Goal: Task Accomplishment & Management: Use online tool/utility

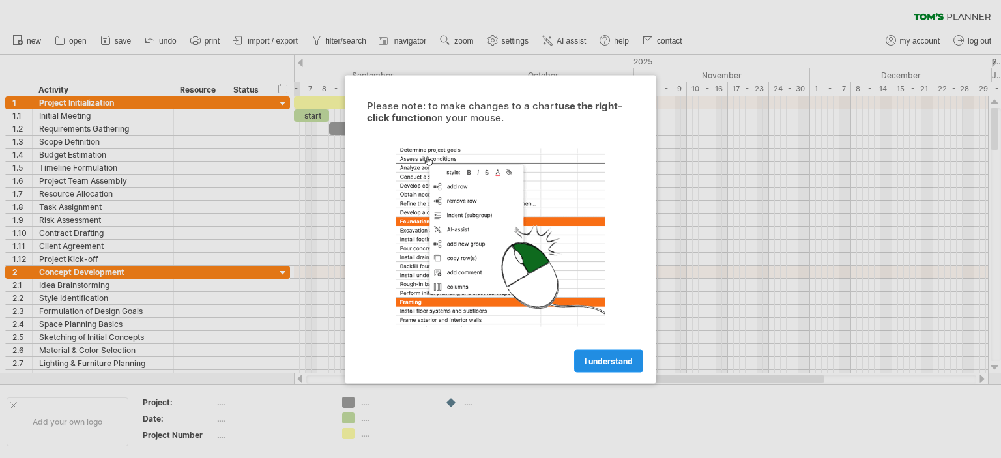
click at [612, 361] on span "I understand" at bounding box center [608, 361] width 48 height 10
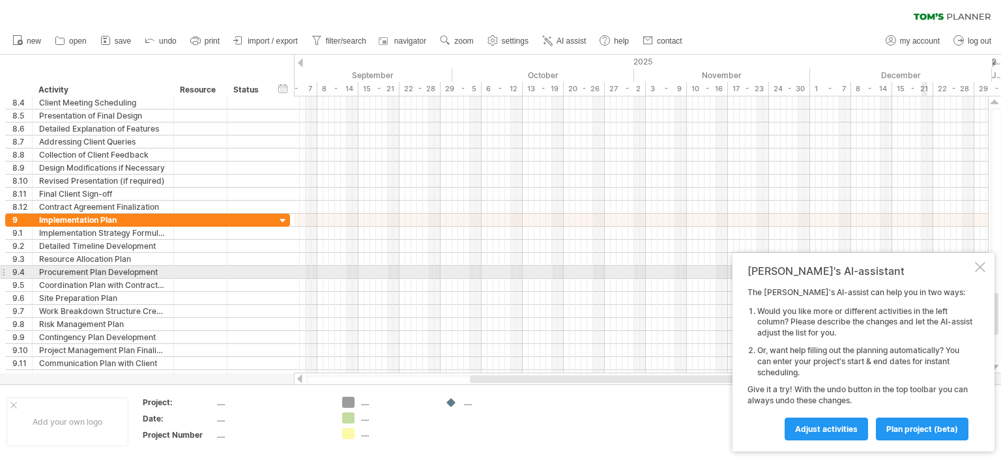
click at [977, 268] on div at bounding box center [979, 267] width 10 height 10
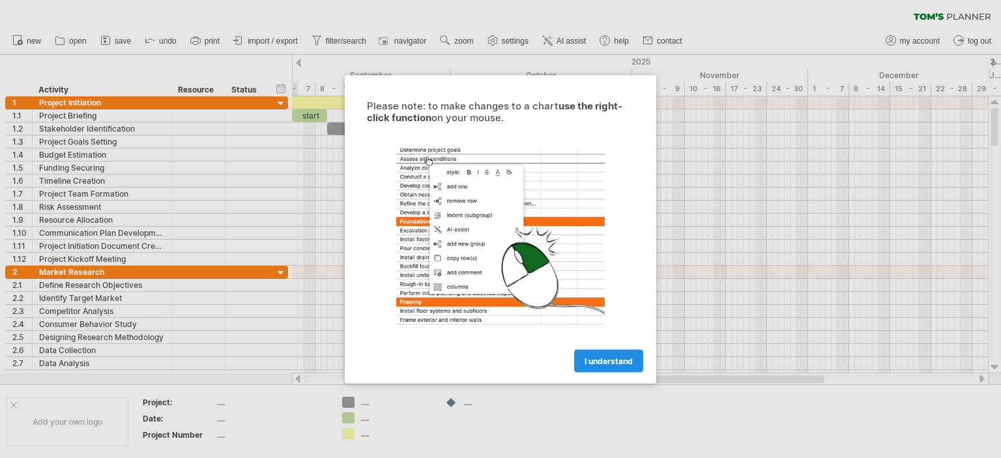
click at [618, 354] on link "I understand" at bounding box center [608, 360] width 69 height 23
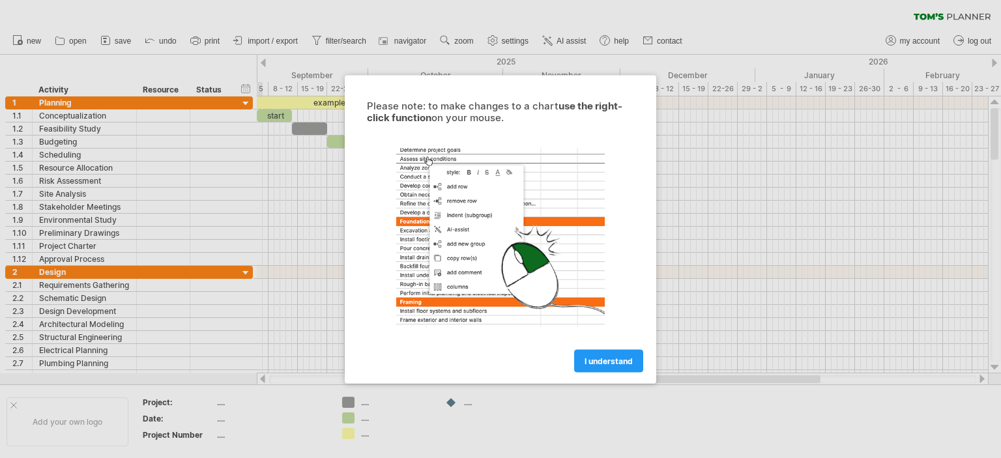
click at [620, 365] on link "I understand" at bounding box center [608, 360] width 69 height 23
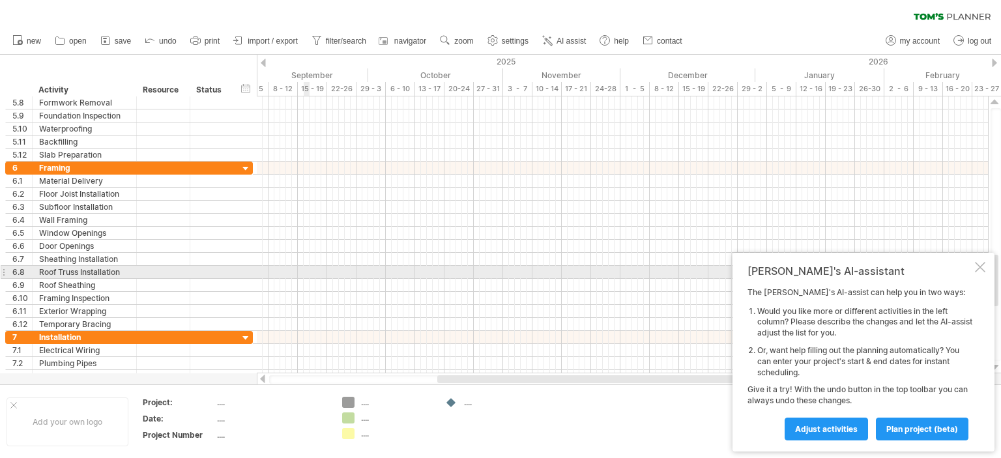
click at [304, 268] on div at bounding box center [622, 272] width 731 height 13
click at [327, 273] on div at bounding box center [622, 272] width 731 height 13
click at [380, 270] on div at bounding box center [622, 272] width 731 height 13
click at [982, 270] on div at bounding box center [979, 267] width 10 height 10
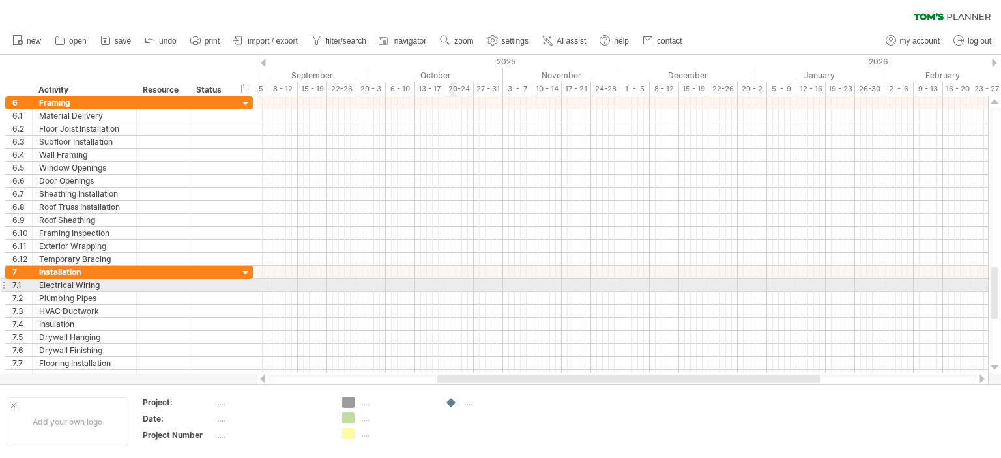
click at [451, 288] on div at bounding box center [622, 285] width 731 height 13
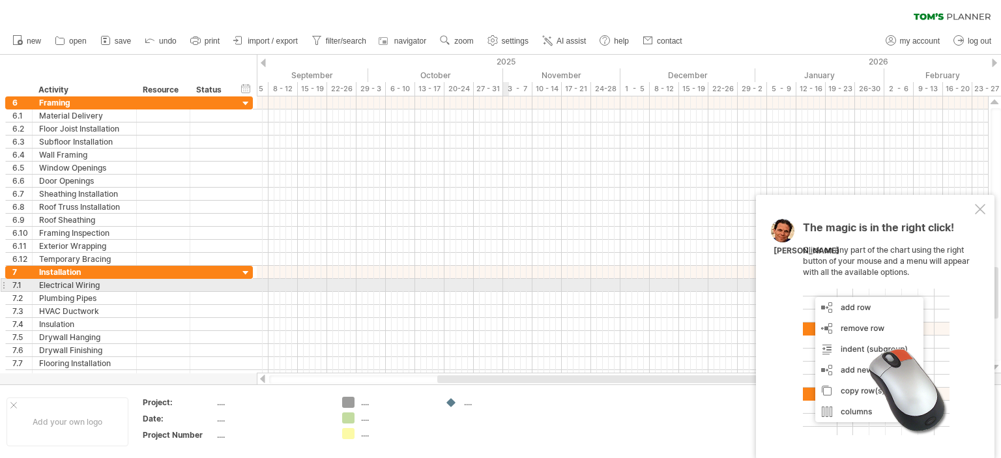
click at [505, 292] on div at bounding box center [622, 298] width 731 height 13
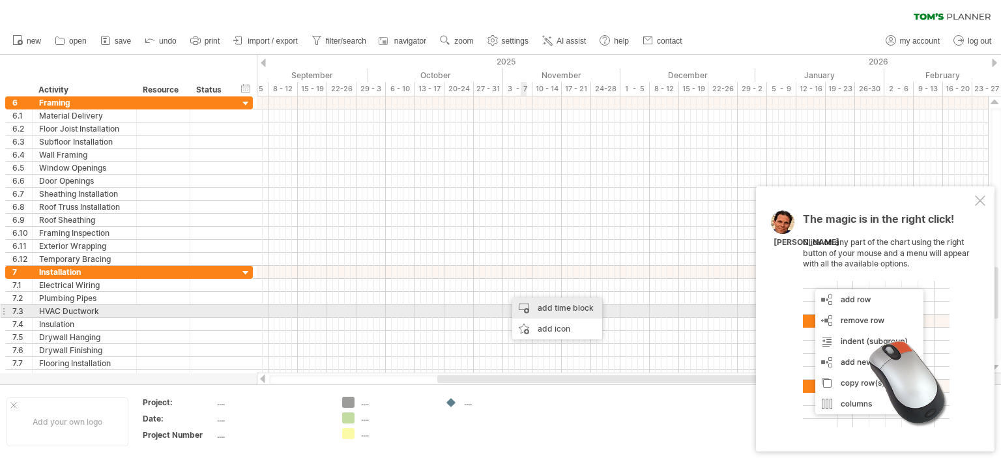
click at [567, 306] on div "add time block" at bounding box center [557, 308] width 90 height 21
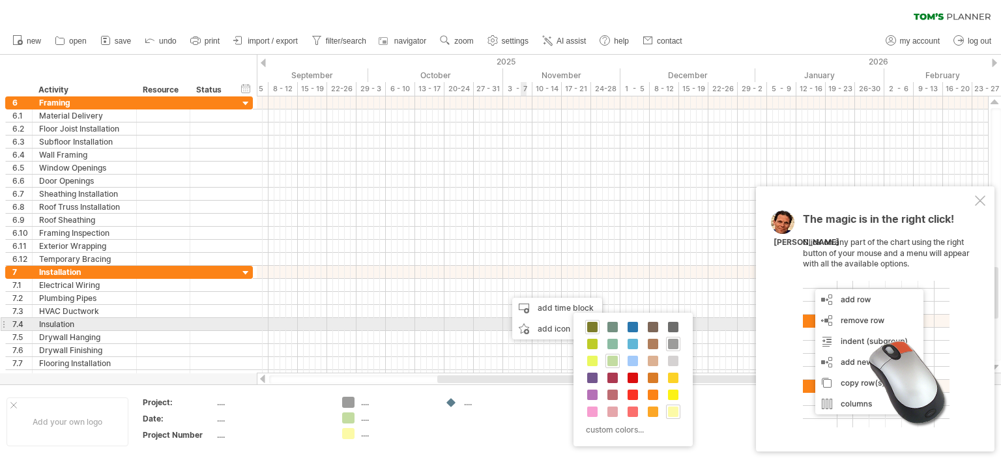
click at [590, 328] on span at bounding box center [592, 327] width 10 height 10
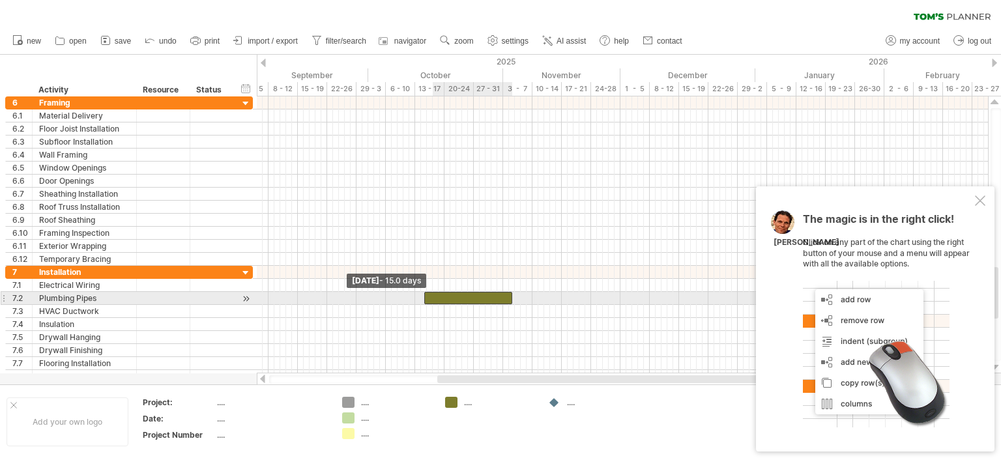
drag, startPoint x: 507, startPoint y: 292, endPoint x: 424, endPoint y: 295, distance: 82.8
click at [424, 295] on span at bounding box center [423, 298] width 5 height 12
click at [453, 296] on div at bounding box center [468, 298] width 88 height 12
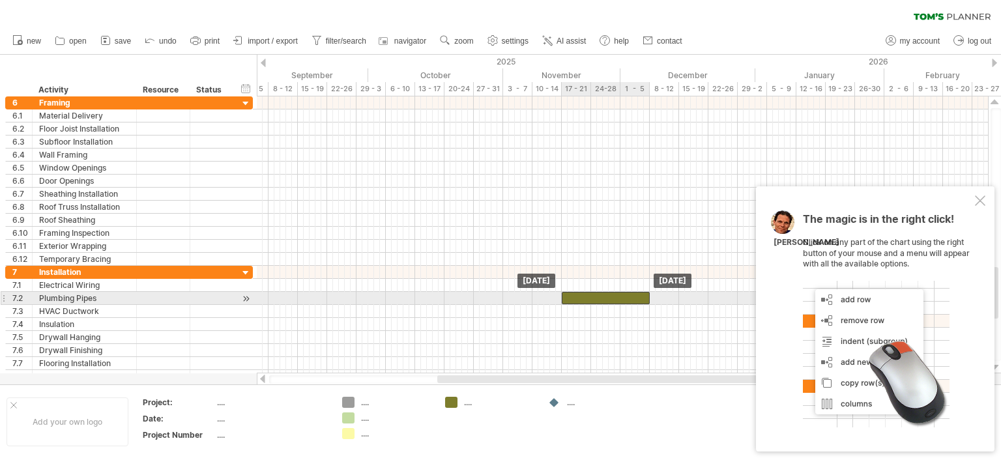
drag, startPoint x: 458, startPoint y: 295, endPoint x: 596, endPoint y: 298, distance: 138.1
click at [596, 298] on div at bounding box center [606, 298] width 88 height 12
drag, startPoint x: 649, startPoint y: 294, endPoint x: 623, endPoint y: 299, distance: 26.6
click at [623, 299] on span at bounding box center [623, 298] width 5 height 12
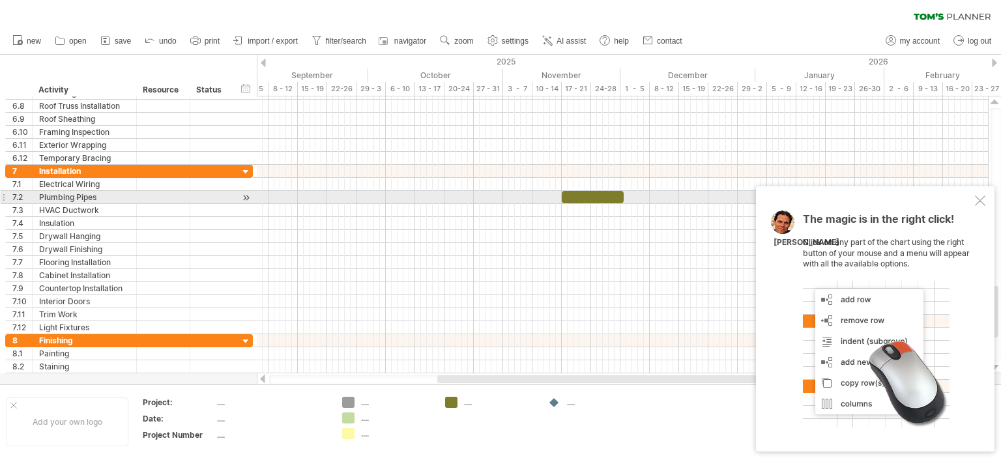
click at [982, 200] on div at bounding box center [979, 200] width 10 height 10
